Goal: Task Accomplishment & Management: Complete application form

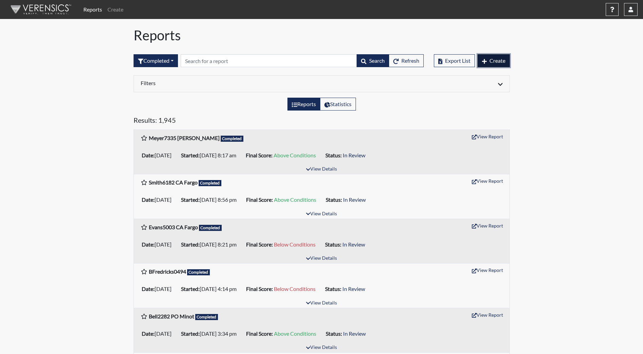
click at [500, 58] on span "Create" at bounding box center [497, 60] width 16 height 6
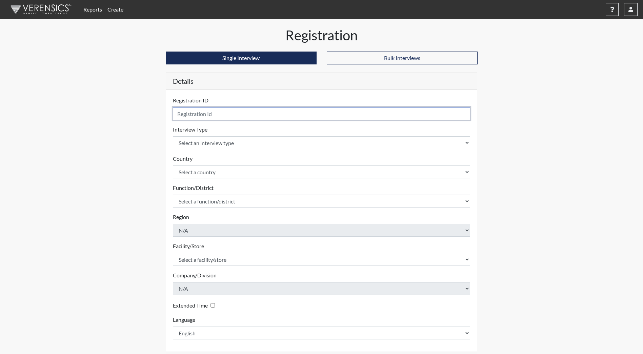
click at [216, 108] on input "text" at bounding box center [321, 113] width 297 height 13
click at [216, 113] on input "text" at bounding box center [321, 113] width 297 height 13
type input "AMclain2552"
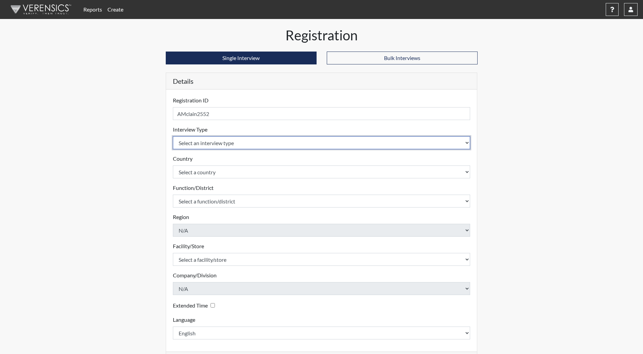
click at [221, 142] on select "Select an interview type Community Supervision Corrections Pre-Employment Pre-E…" at bounding box center [321, 142] width 297 height 13
select select "ff733e93-e1bf-11ea-9c9f-0eff0cf7eb8f"
click at [173, 136] on select "Select an interview type Community Supervision Corrections Pre-Employment Pre-E…" at bounding box center [321, 142] width 297 height 13
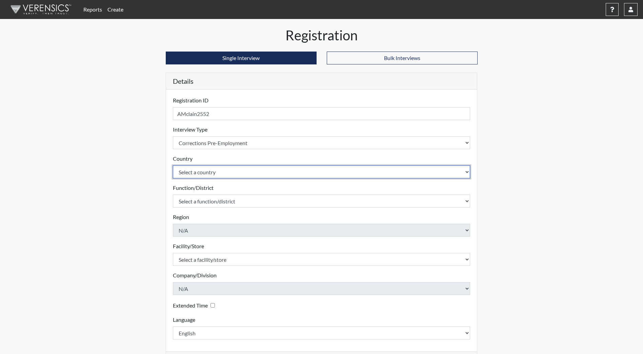
click at [224, 169] on select "Select a country [GEOGRAPHIC_DATA] [GEOGRAPHIC_DATA]" at bounding box center [321, 171] width 297 height 13
select select "united-states-of-[GEOGRAPHIC_DATA]"
click at [173, 165] on select "Select a country [GEOGRAPHIC_DATA] [GEOGRAPHIC_DATA]" at bounding box center [321, 171] width 297 height 13
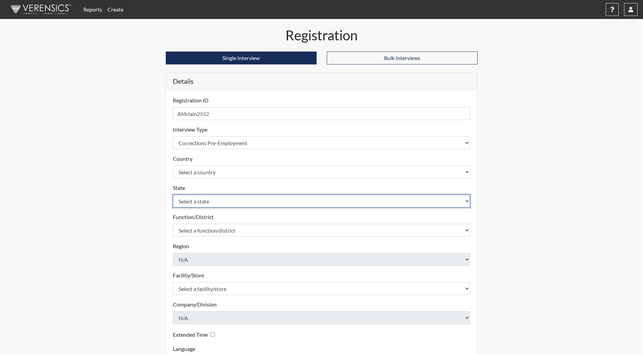
click at [216, 197] on select "Select a state [US_STATE] [US_STATE] [US_STATE] [US_STATE] [US_STATE] [US_STATE…" at bounding box center [321, 200] width 297 height 13
select select "ND"
click at [173, 194] on select "Select a state [US_STATE] [US_STATE] [US_STATE] [US_STATE] [US_STATE] [US_STATE…" at bounding box center [321, 200] width 297 height 13
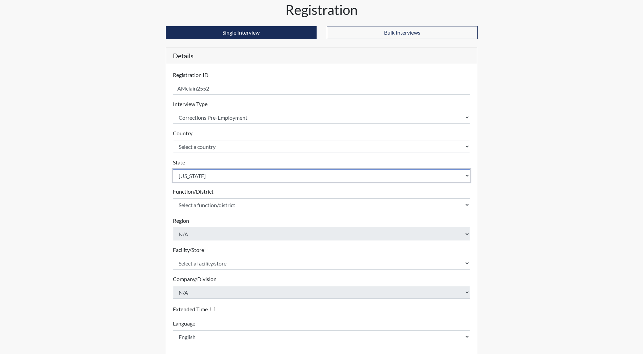
scroll to position [57, 0]
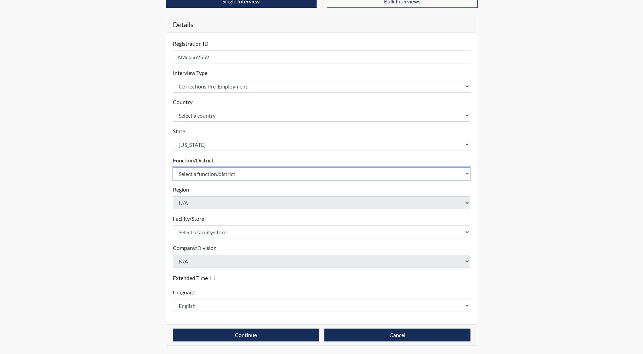
click at [213, 173] on select "Select a function/district Central Office/530 DJS Community/224 HRCC/516 JRCC/5…" at bounding box center [321, 173] width 297 height 13
drag, startPoint x: 206, startPoint y: 175, endPoint x: 206, endPoint y: 179, distance: 3.7
click at [206, 175] on select "Select a function/district Central Office/530 DJS Community/224 HRCC/516 JRCC/5…" at bounding box center [321, 173] width 297 height 13
select select "e2afb5f8-f4eb-4dcf-80a4-ccc1b0dc4df0"
click at [173, 167] on select "Select a function/district Central Office/530 DJS Community/224 HRCC/516 JRCC/5…" at bounding box center [321, 173] width 297 height 13
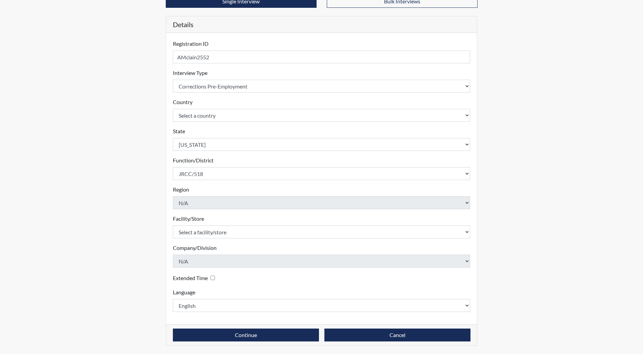
click at [210, 224] on div "Facility/Store Select a facility/store [GEOGRAPHIC_DATA] [PERSON_NAME][GEOGRAPH…" at bounding box center [321, 226] width 297 height 24
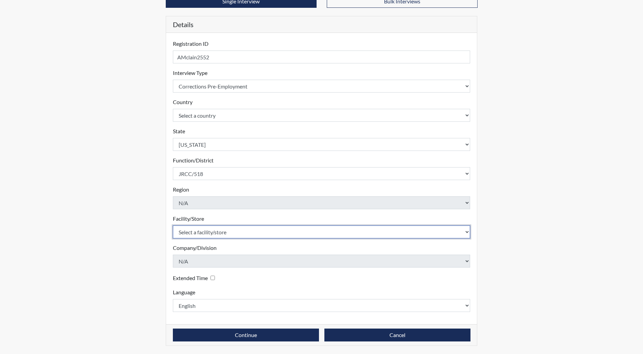
click at [207, 226] on select "Select a facility/store [GEOGRAPHIC_DATA] [PERSON_NAME][GEOGRAPHIC_DATA] [US_ST…" at bounding box center [321, 231] width 297 height 13
select select "98df86d5-ace5-42b8-a35c-ae8b77e46ca8"
click at [173, 225] on select "Select a facility/store [GEOGRAPHIC_DATA] [PERSON_NAME][GEOGRAPHIC_DATA] [US_ST…" at bounding box center [321, 231] width 297 height 13
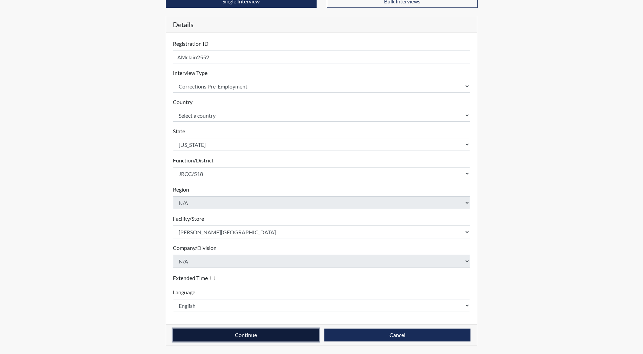
click at [235, 332] on button "Continue" at bounding box center [246, 334] width 146 height 13
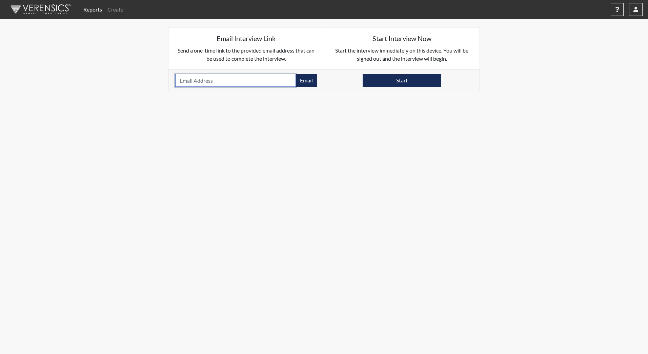
click at [218, 81] on input "email" at bounding box center [235, 80] width 121 height 13
type input "[PERSON_NAME][EMAIL_ADDRESS][DOMAIN_NAME]"
click at [306, 84] on button "Email" at bounding box center [306, 80] width 22 height 13
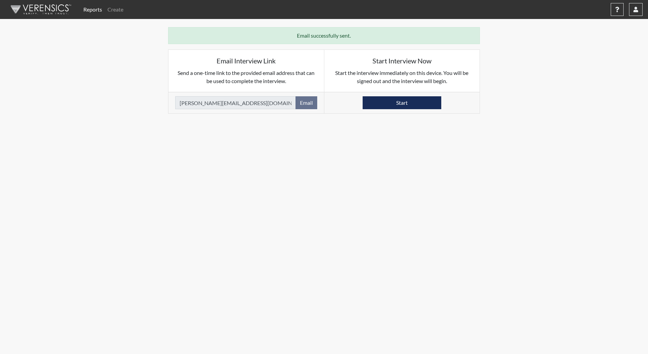
click at [33, 12] on img at bounding box center [40, 9] width 78 height 20
